Goal: Find specific page/section: Find specific page/section

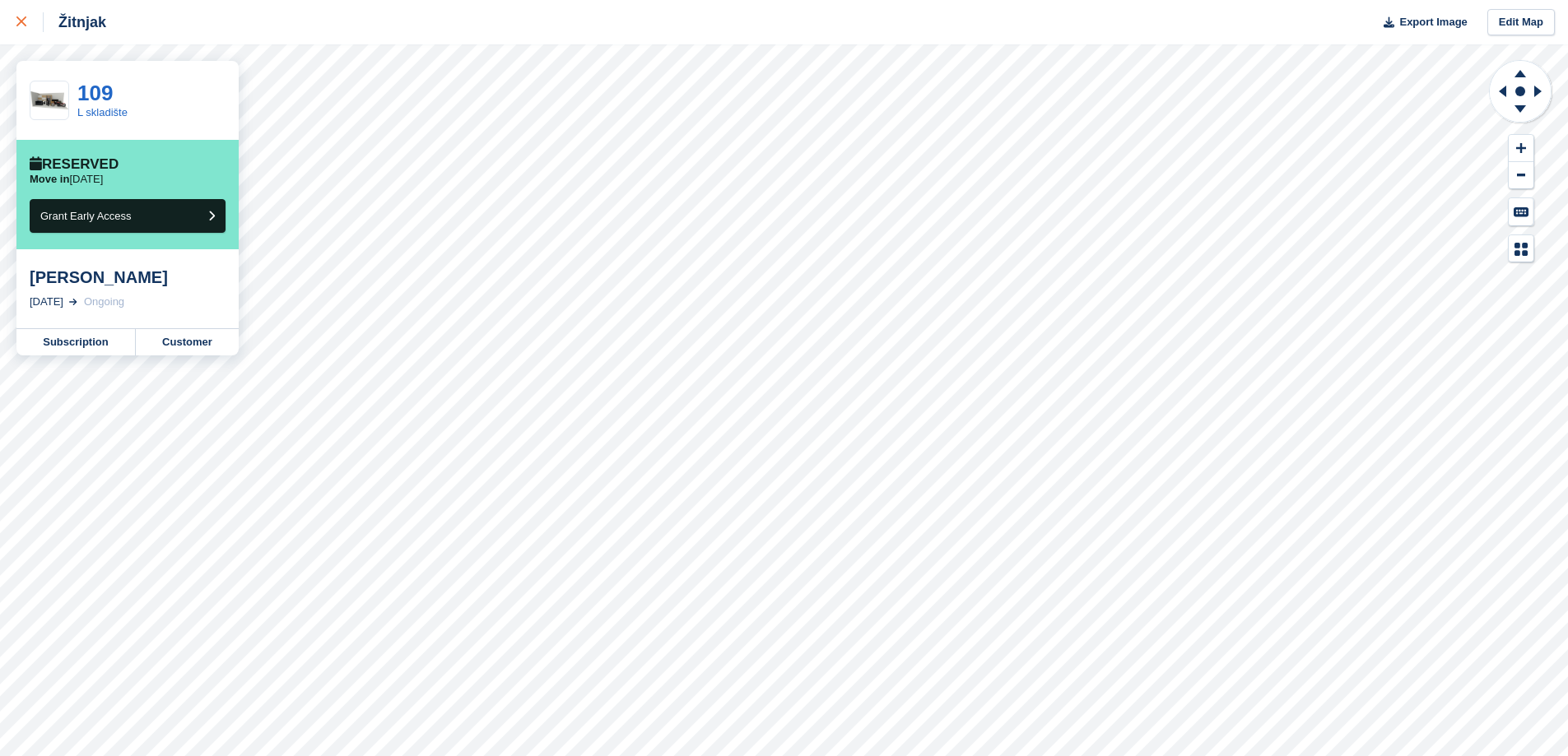
click at [23, 23] on icon at bounding box center [21, 21] width 10 height 10
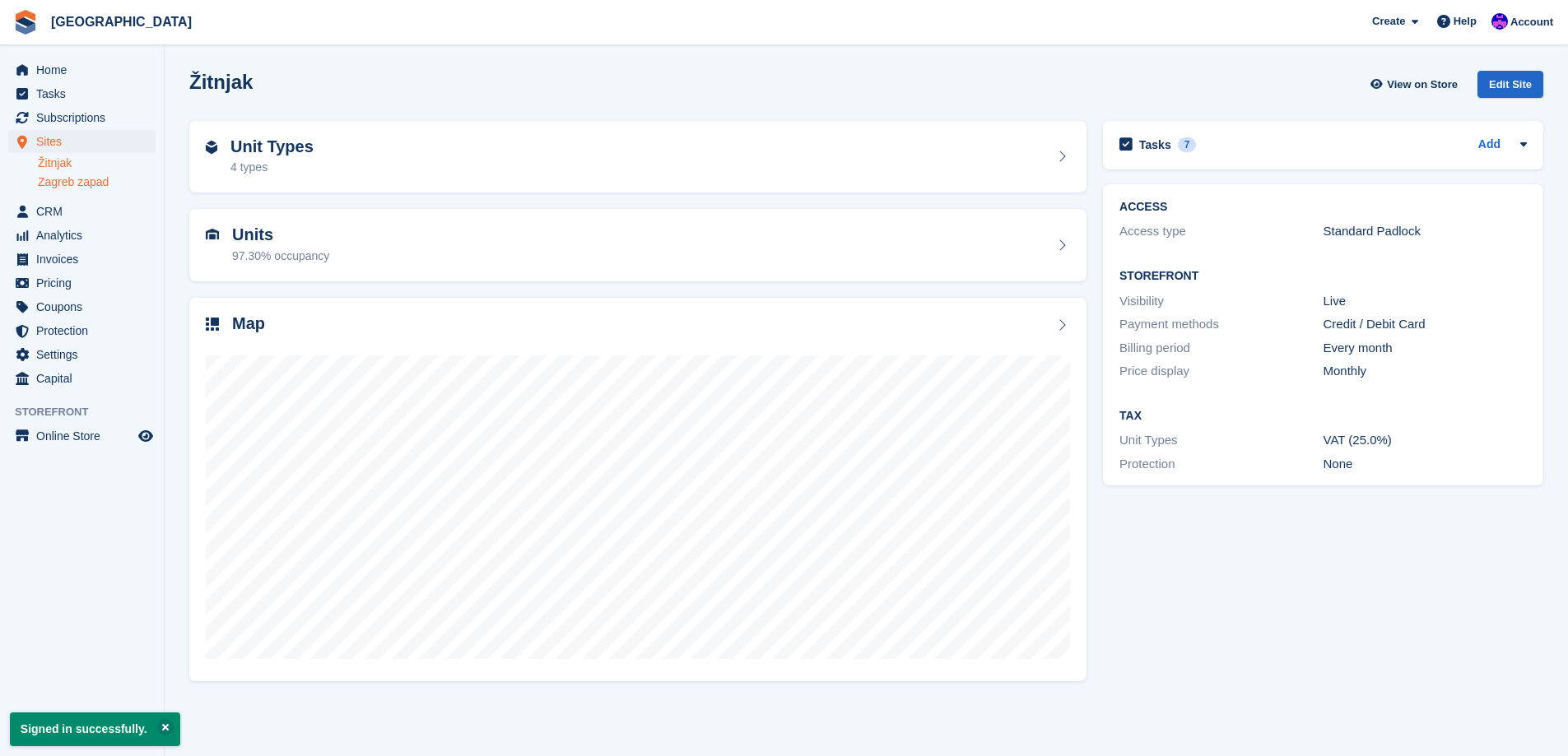
click at [101, 178] on link "Zagreb zapad" at bounding box center [96, 182] width 117 height 16
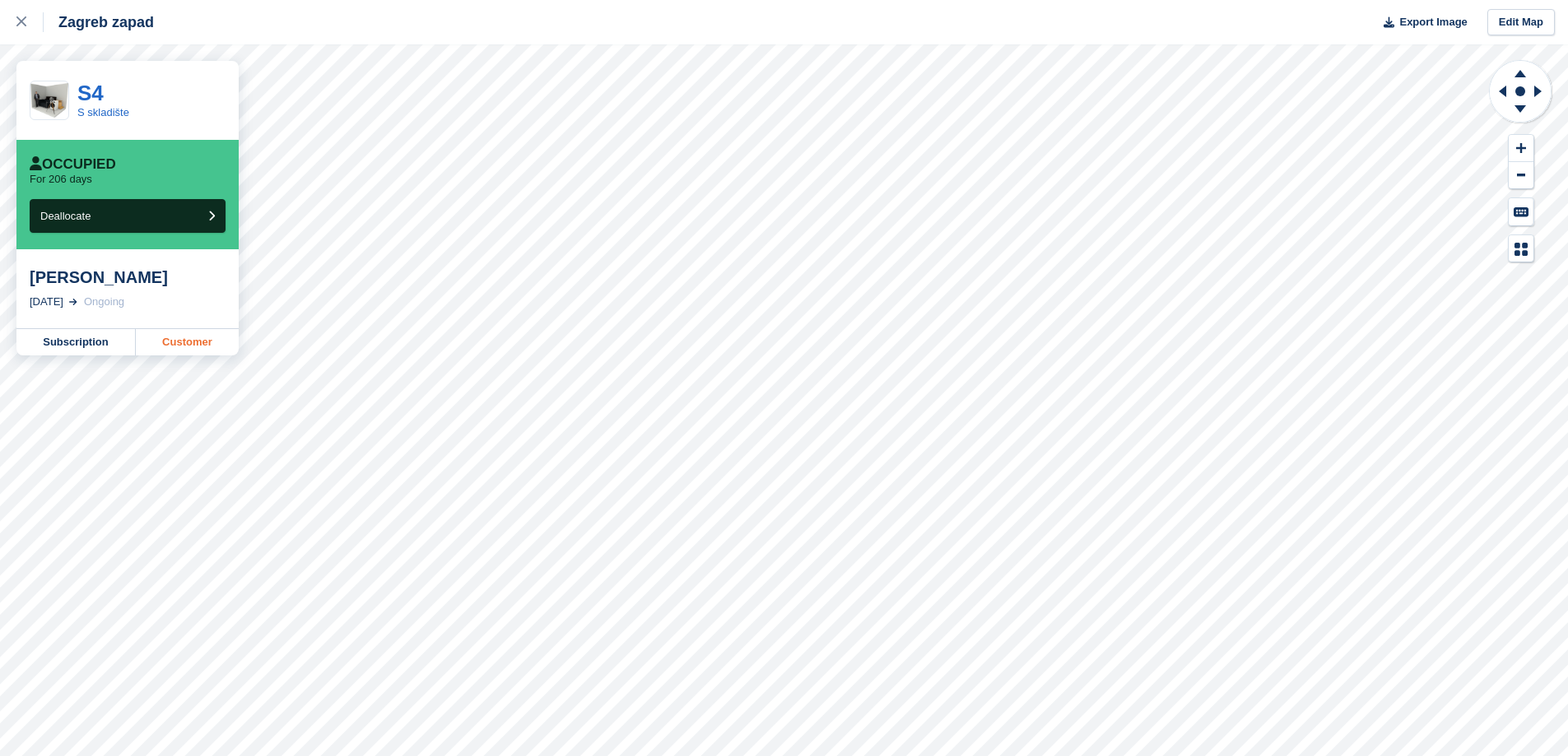
click at [189, 346] on link "Customer" at bounding box center [187, 342] width 103 height 26
